Goal: Entertainment & Leisure: Consume media (video, audio)

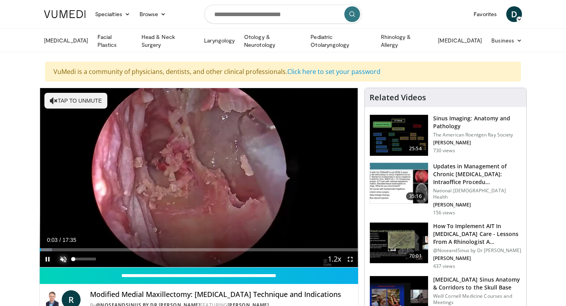
click at [64, 259] on span "Video Player" at bounding box center [63, 259] width 16 height 16
click at [351, 256] on span "Video Player" at bounding box center [351, 259] width 16 height 16
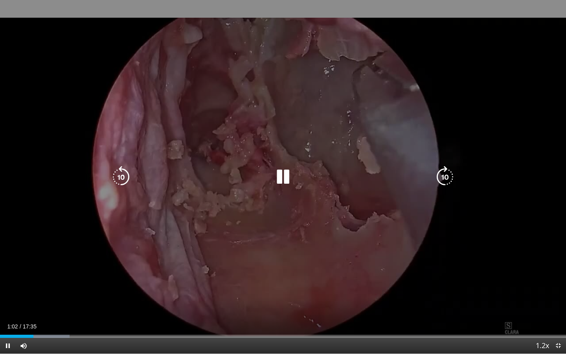
click at [282, 180] on icon "Video Player" at bounding box center [283, 177] width 22 height 22
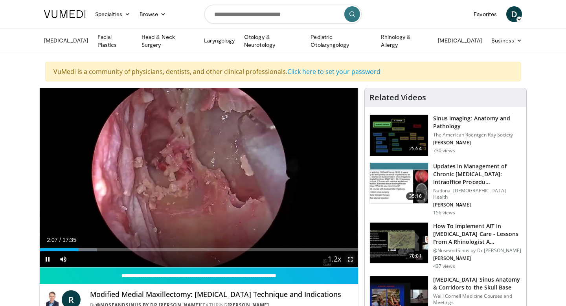
click at [353, 259] on span "Video Player" at bounding box center [351, 259] width 16 height 16
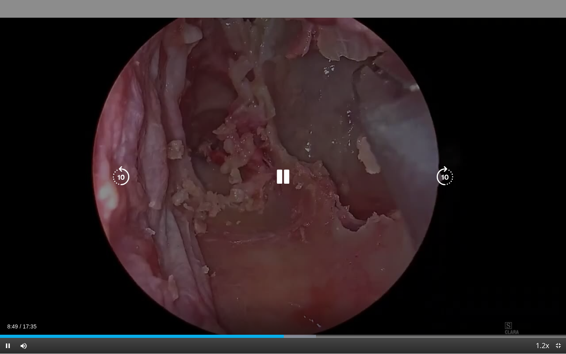
click at [284, 179] on icon "Video Player" at bounding box center [283, 177] width 22 height 22
click at [282, 177] on icon "Video Player" at bounding box center [283, 177] width 22 height 22
